Goal: Information Seeking & Learning: Learn about a topic

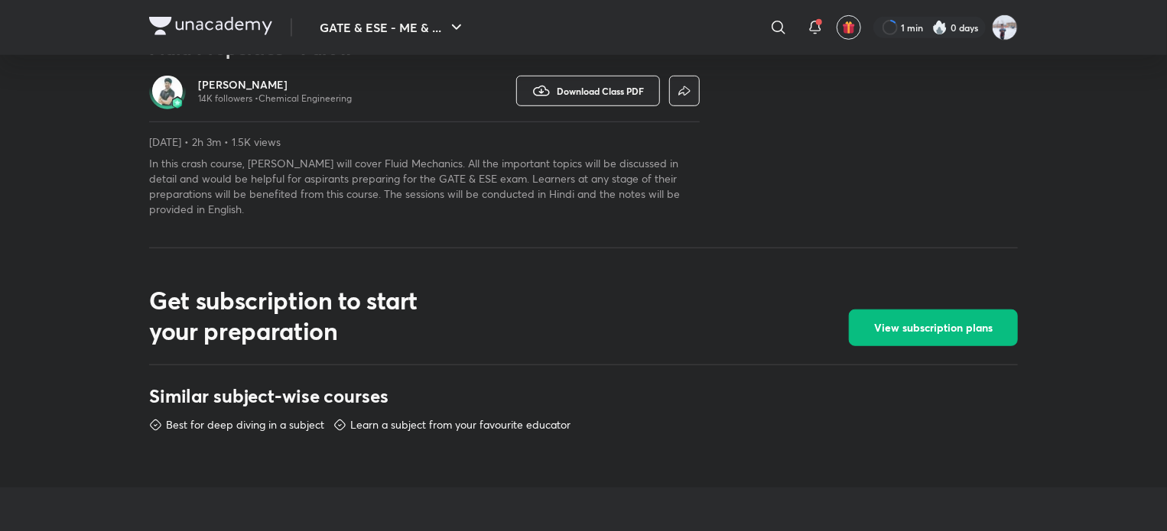
scroll to position [917, 0]
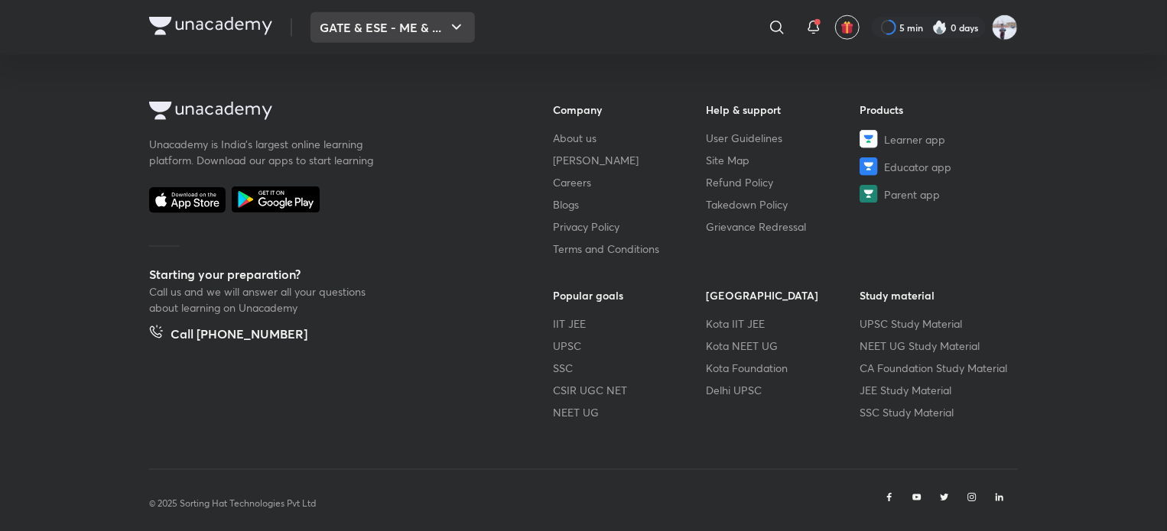
click at [333, 39] on button "GATE & ESE - ME & ..." at bounding box center [392, 27] width 164 height 31
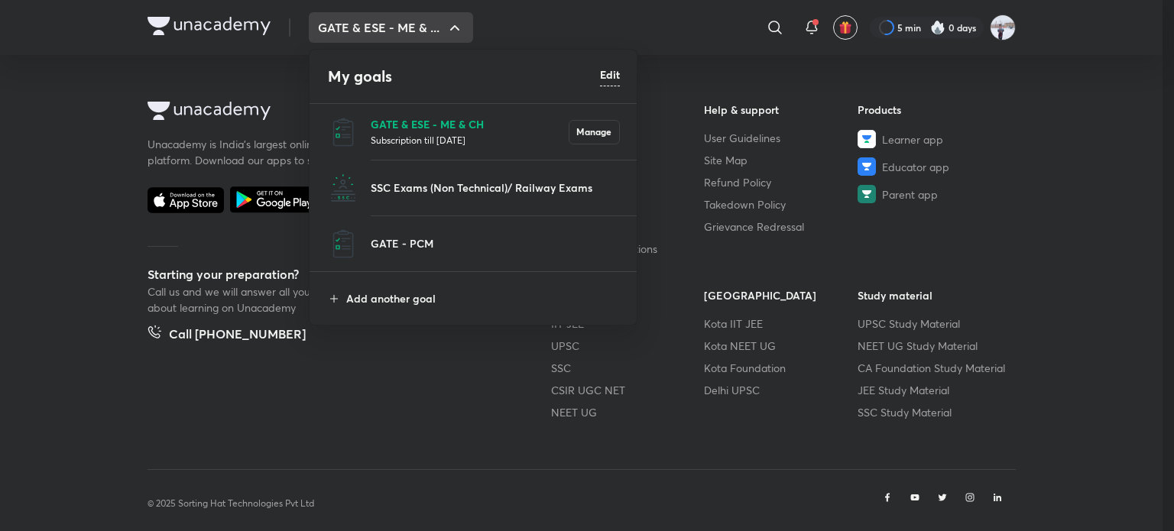
click at [401, 128] on p "GATE & ESE - ME & CH" at bounding box center [470, 124] width 198 height 16
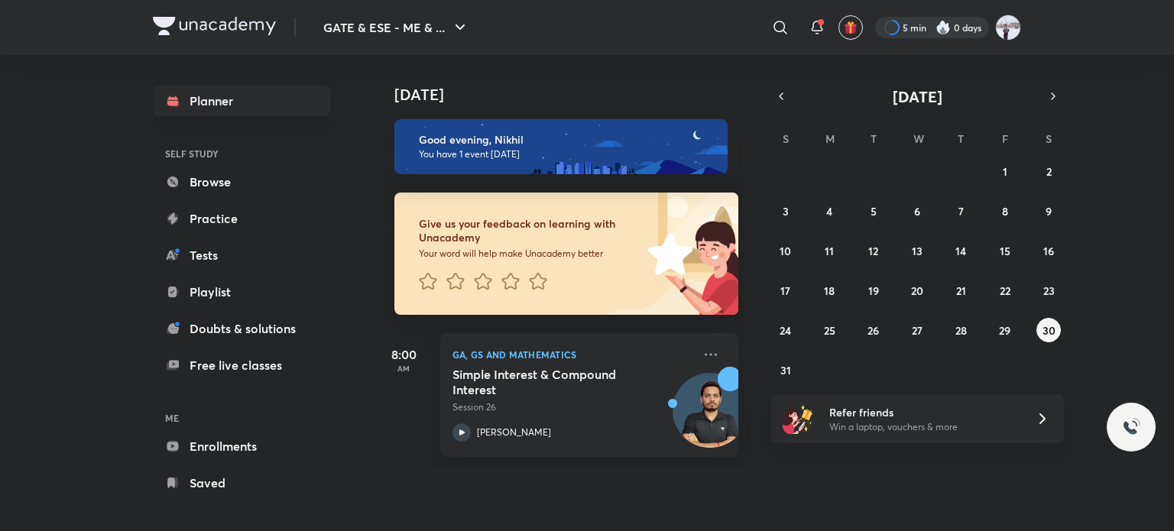
click at [924, 27] on div at bounding box center [932, 27] width 114 height 21
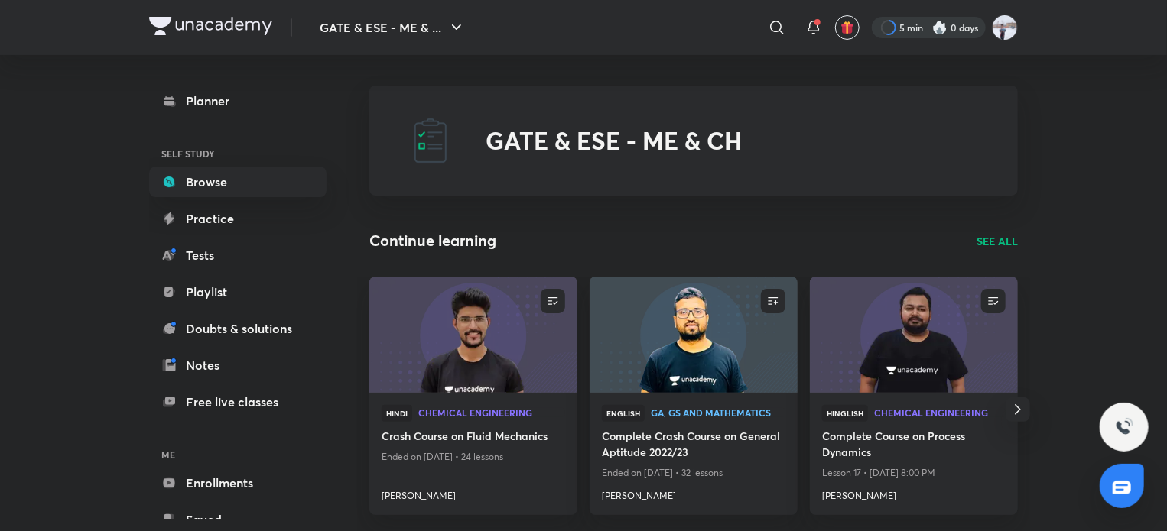
click at [970, 24] on div at bounding box center [929, 27] width 114 height 21
